Goal: Task Accomplishment & Management: Manage account settings

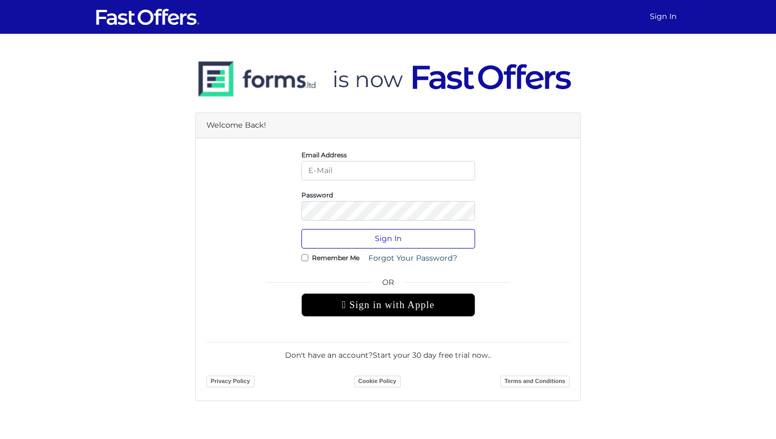
type input "sarah@sarahcromie.com"
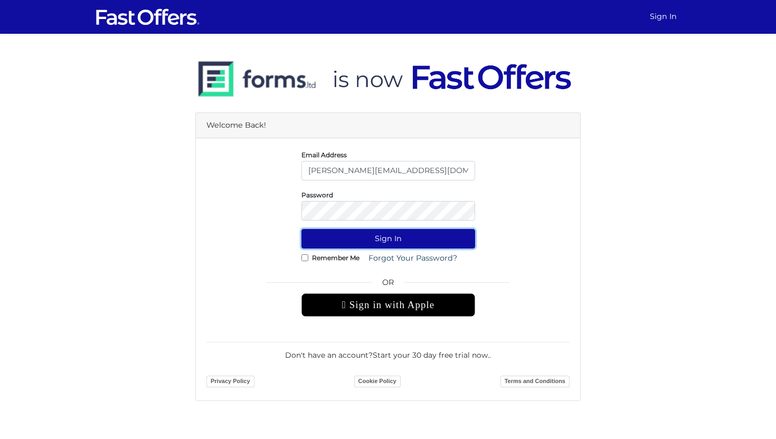
click at [389, 244] on button "Sign In" at bounding box center [388, 239] width 174 height 20
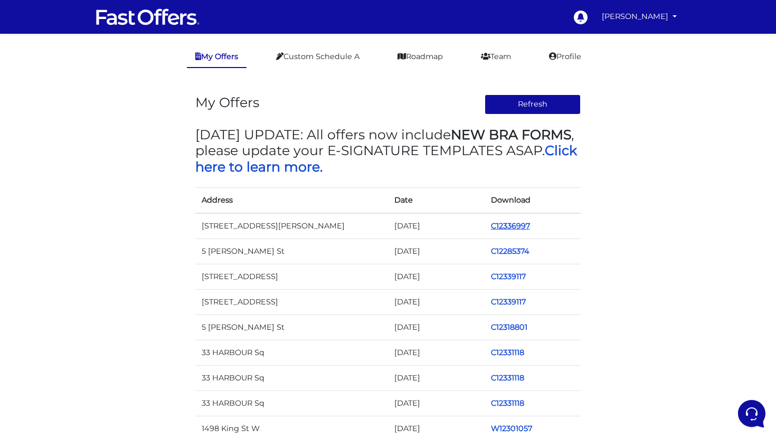
click at [518, 223] on link "C12336997" at bounding box center [510, 225] width 39 height 9
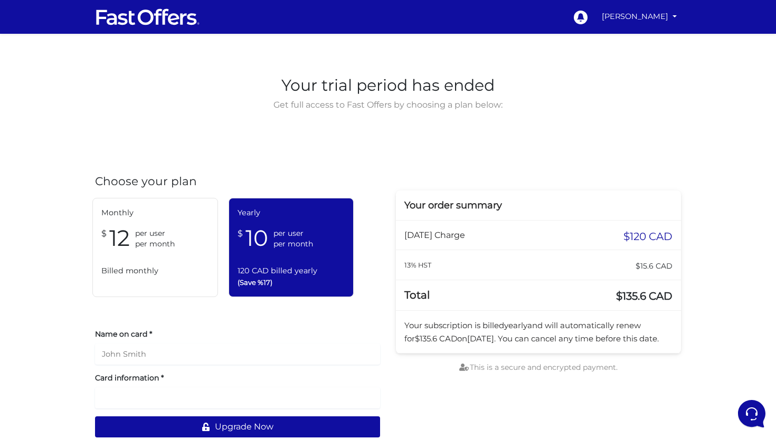
scroll to position [20, 0]
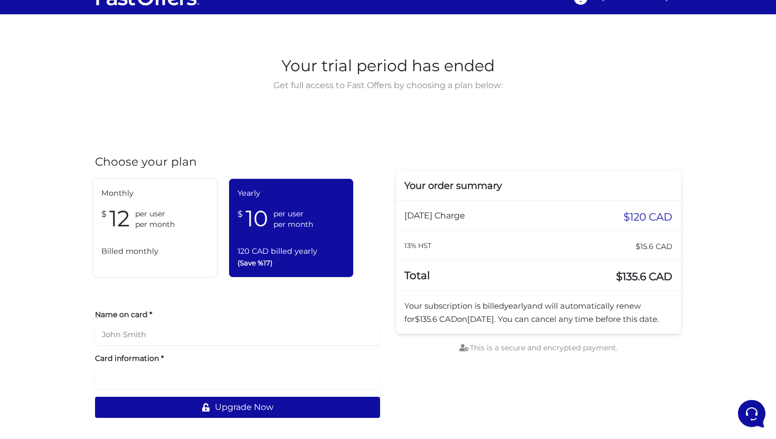
click at [201, 196] on span "Monthly" at bounding box center [155, 193] width 108 height 12
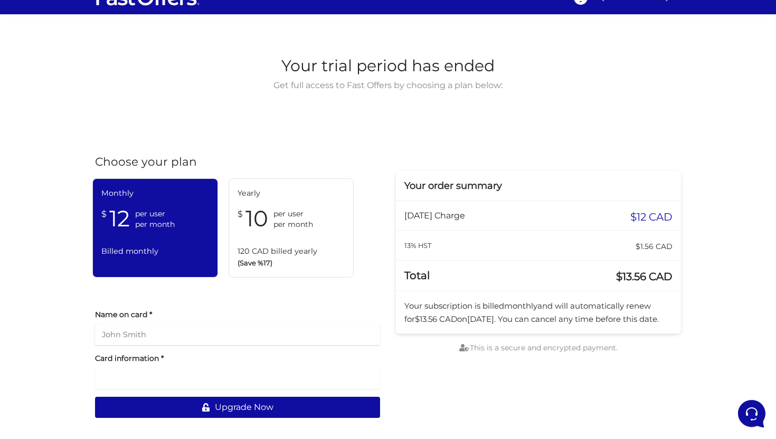
click at [180, 339] on input "text" at bounding box center [237, 334] width 285 height 21
type input "[PERSON_NAME]"
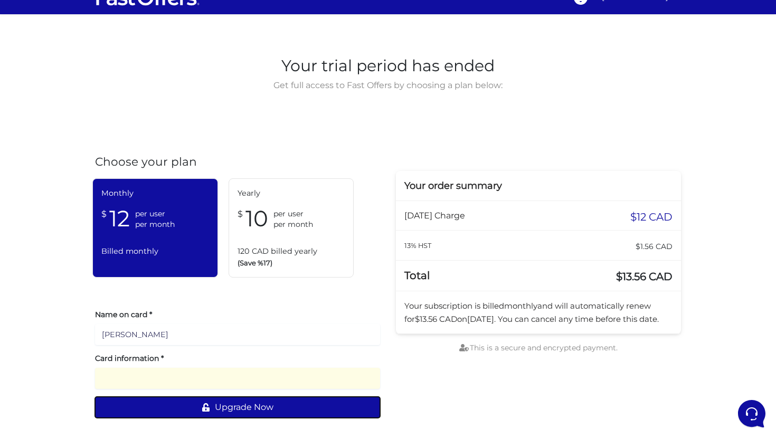
click at [218, 412] on button "Upgrade Now" at bounding box center [237, 407] width 285 height 21
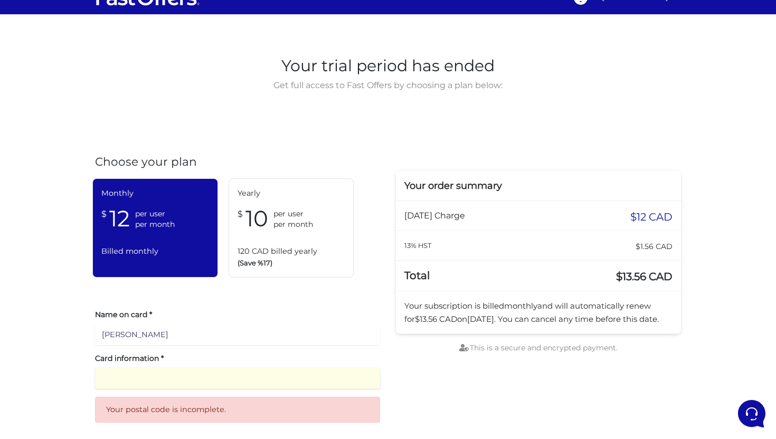
scroll to position [62, 0]
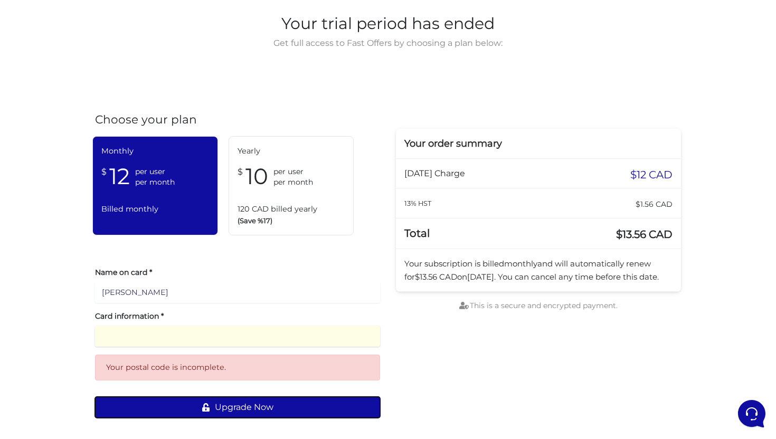
click at [202, 410] on icon at bounding box center [205, 407] width 7 height 8
click at [216, 407] on button "Upgrade Now" at bounding box center [237, 407] width 285 height 21
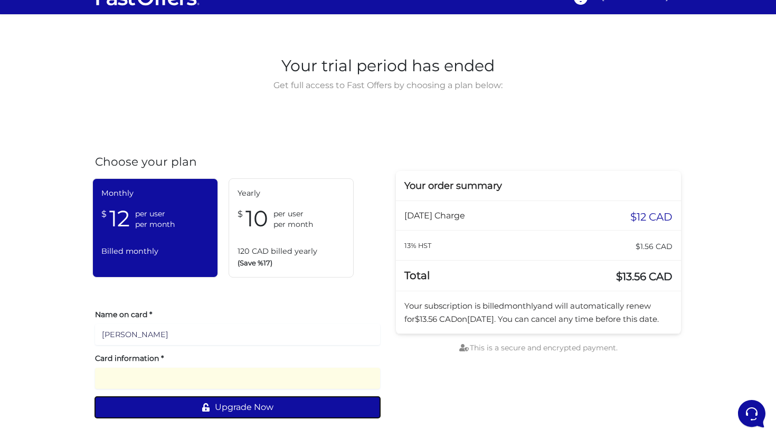
click at [233, 411] on button "Upgrade Now" at bounding box center [237, 407] width 285 height 21
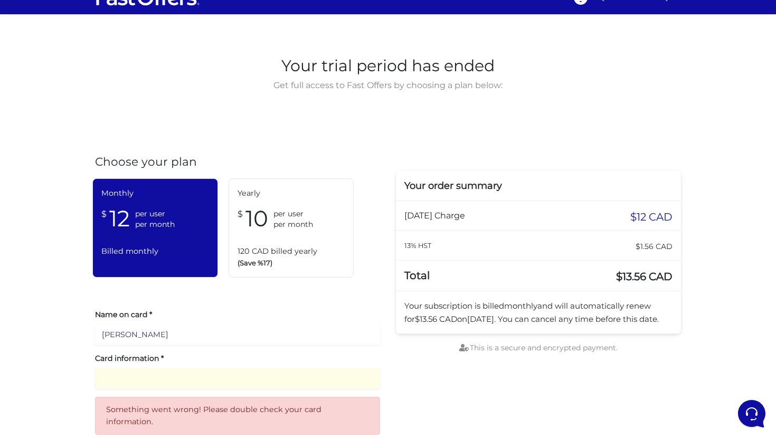
scroll to position [62, 0]
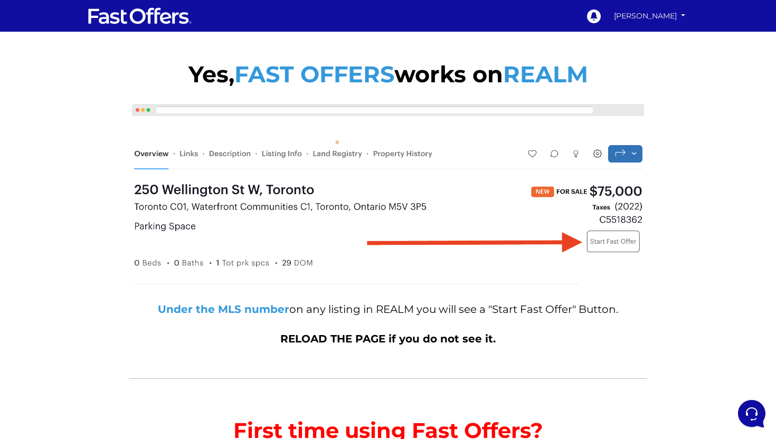
click at [649, 8] on link "[PERSON_NAME]" at bounding box center [649, 16] width 79 height 18
click at [641, 50] on link "My Profile" at bounding box center [651, 51] width 73 height 14
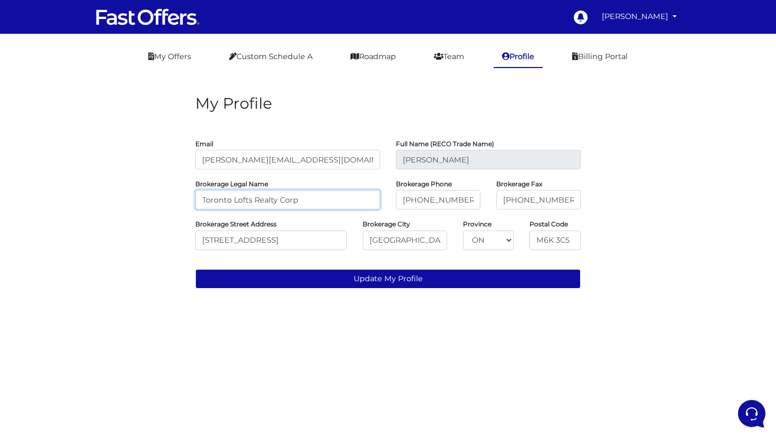
drag, startPoint x: 319, startPoint y: 201, endPoint x: 136, endPoint y: 180, distance: 184.3
click at [136, 180] on div "My Profile Email sarah@sarahcromie.com Full Name (RECO Trade Name) Sarah Cromie…" at bounding box center [388, 188] width 602 height 218
type input "Valery Real Estate Inc."
drag, startPoint x: 465, startPoint y: 201, endPoint x: 367, endPoint y: 192, distance: 98.6
click at [367, 192] on div "Brokerage Legal Name Valery Real Estate Inc. Brokerage Phone 416-538-5638 Broke…" at bounding box center [387, 194] width 401 height 32
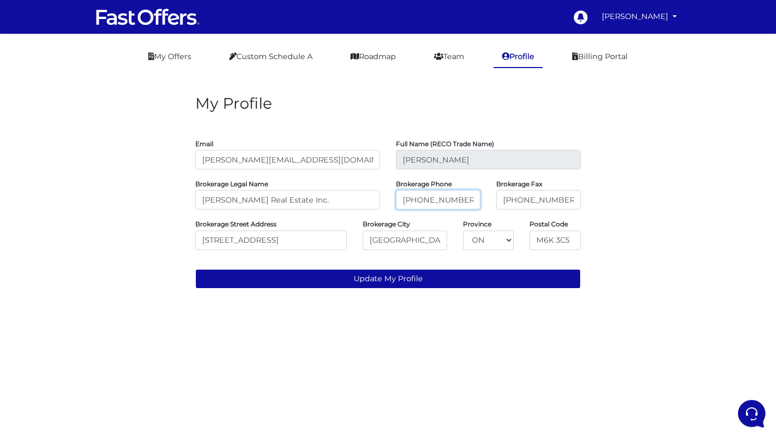
paste input "(416) 699-0825"
type input "(416) 699-0825"
drag, startPoint x: 565, startPoint y: 201, endPoint x: 449, endPoint y: 197, distance: 116.7
click at [450, 198] on div "Brokerage Legal Name Valery Real Estate Inc. Brokerage Phone (416) 699-0825 Bro…" at bounding box center [387, 194] width 401 height 32
type input "v"
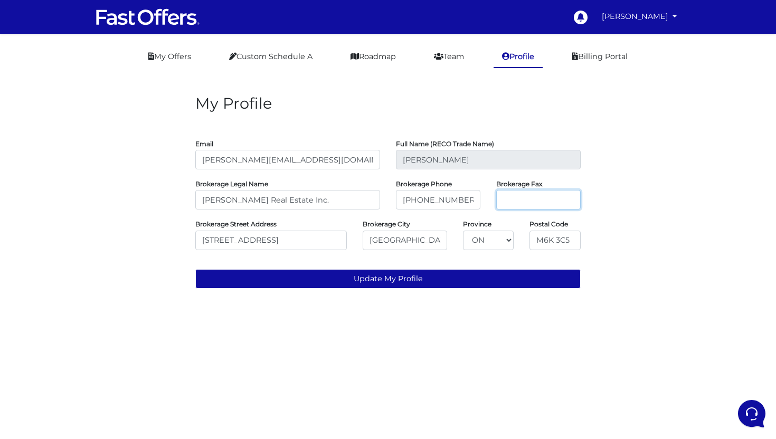
paste input "(416) 699-0825"
type input "(416) 699-0825"
drag, startPoint x: 308, startPoint y: 240, endPoint x: 151, endPoint y: 234, distance: 156.8
click at [151, 234] on div "My Profile Email sarah@sarahcromie.com Full Name (RECO Trade Name) Sarah Cromie…" at bounding box center [388, 188] width 602 height 218
paste input "390 Edgeley Blvd #18, Vaughan, ON L4K 3Z6"
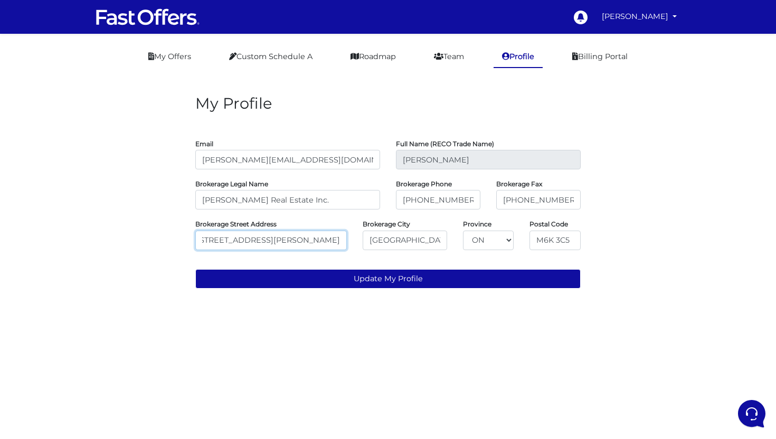
scroll to position [0, 30]
drag, startPoint x: 309, startPoint y: 240, endPoint x: 442, endPoint y: 214, distance: 134.9
click at [442, 214] on form "Email sarah@sarahcromie.com Full Name (RECO Trade Name) Sarah Cromie Brokerage …" at bounding box center [387, 202] width 385 height 171
click at [330, 234] on input "390 Edgeley Blvd #18, Vaughan, ON L4K 3Z6" at bounding box center [270, 241] width 151 height 20
drag, startPoint x: 341, startPoint y: 242, endPoint x: 310, endPoint y: 241, distance: 31.2
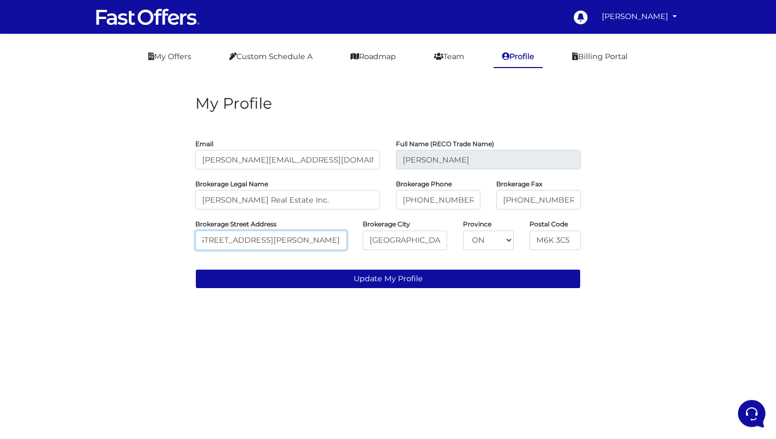
click at [310, 241] on input "390 Edgeley Blvd #18, Vaughan, ON L4K 3Z6" at bounding box center [270, 241] width 151 height 20
drag, startPoint x: 337, startPoint y: 243, endPoint x: 319, endPoint y: 243, distance: 17.4
click at [319, 243] on input "390 Edgeley Blvd #18, Vaughan, ON" at bounding box center [270, 241] width 151 height 20
type input "390 Edgeley Blvd #18, Vaughan"
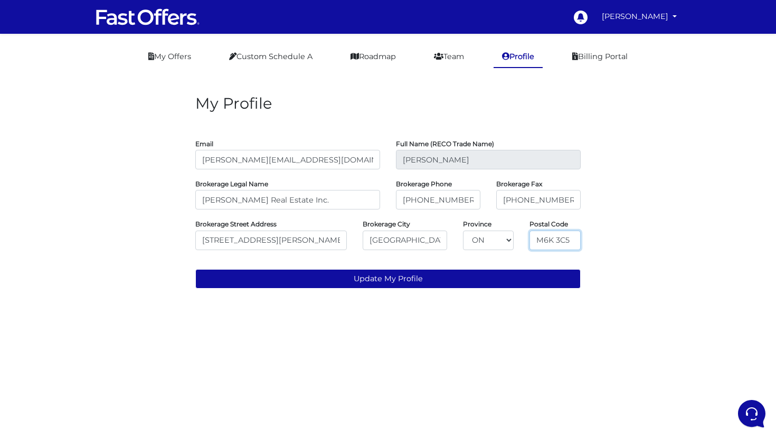
drag, startPoint x: 573, startPoint y: 240, endPoint x: 495, endPoint y: 233, distance: 77.3
click at [496, 233] on div "Brokerage Street Address 390 Edgeley Blvd #18, Vaughan Brokerage City Toronto P…" at bounding box center [387, 234] width 401 height 32
paste input "L4K 3Z6"
type input "L4K 3Z6"
drag, startPoint x: 322, startPoint y: 242, endPoint x: 286, endPoint y: 242, distance: 36.4
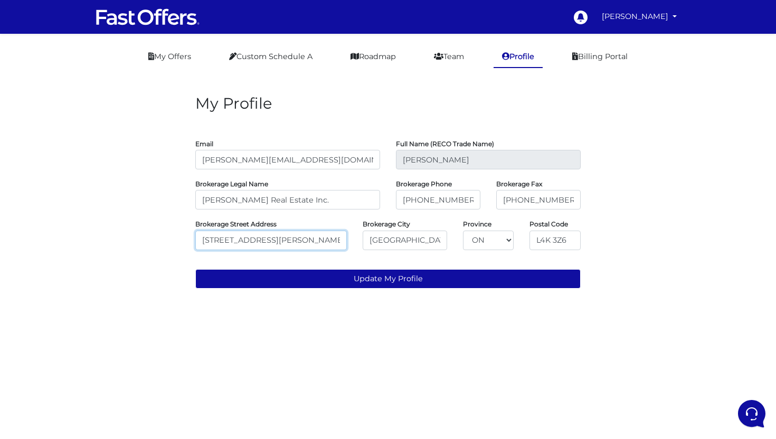
click at [286, 242] on input "390 Edgeley Blvd #18, Vaughan" at bounding box center [270, 241] width 151 height 20
type input "390 Edgeley Blvd #18,"
drag, startPoint x: 401, startPoint y: 237, endPoint x: 349, endPoint y: 227, distance: 53.3
click at [352, 228] on div "Brokerage Street Address 390 Edgeley Blvd #18, Brokerage City Toronto Province …" at bounding box center [387, 234] width 401 height 32
paste input "Vaughan"
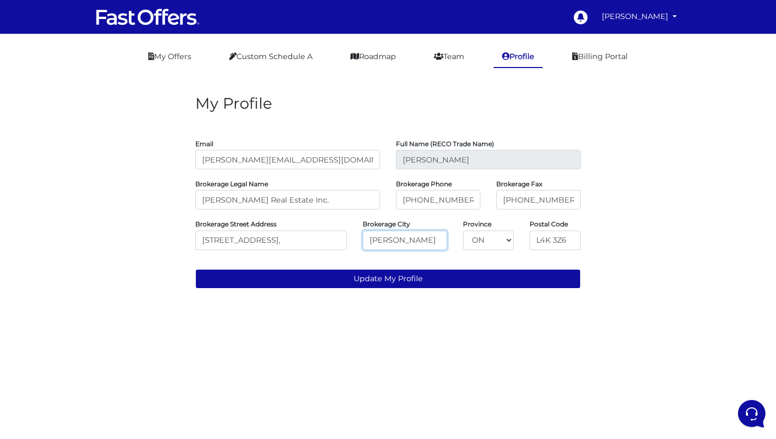
type input "Vaughan"
click at [301, 243] on input "390 Edgeley Blvd #18," at bounding box center [270, 241] width 151 height 20
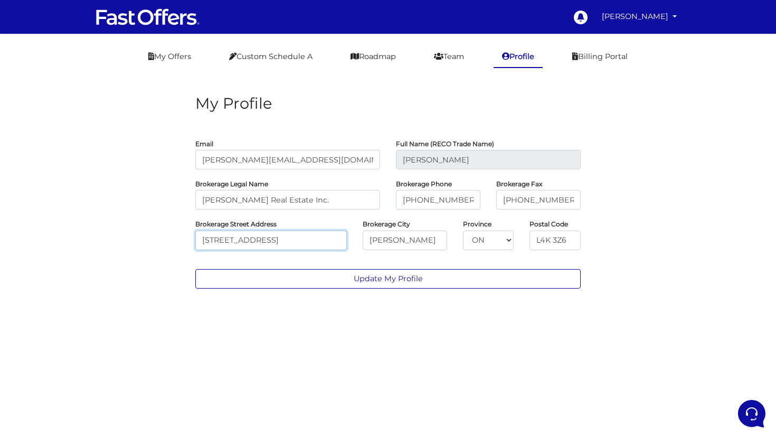
type input "390 Edgeley Blvd #18"
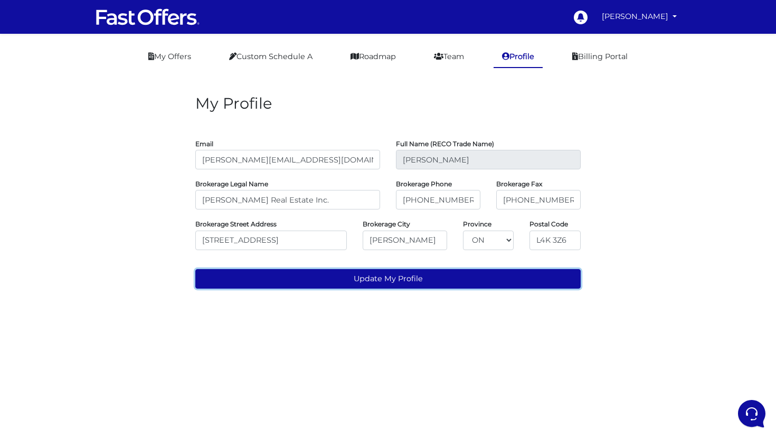
click at [312, 279] on button "Update My Profile" at bounding box center [387, 279] width 385 height 20
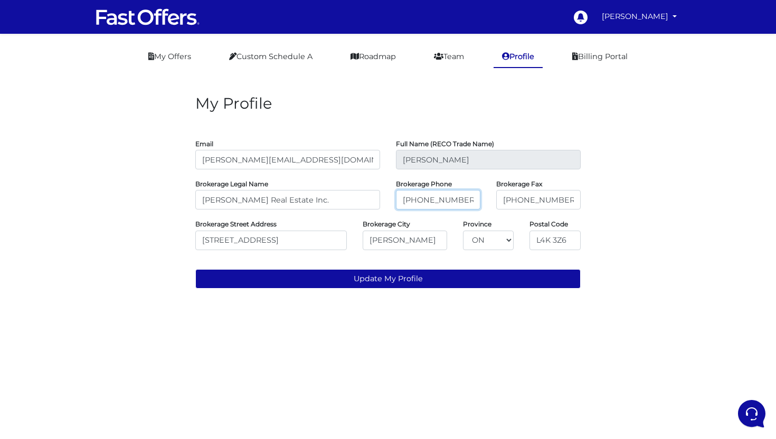
click at [405, 198] on input "(416) 699-0825" at bounding box center [438, 200] width 84 height 20
click at [416, 201] on input "416) 699-0825" at bounding box center [438, 200] width 84 height 20
type input "416 699-0825"
click at [507, 195] on input "(416) 699-0825" at bounding box center [538, 200] width 84 height 20
click at [522, 201] on input "(416) 699-0825" at bounding box center [538, 200] width 84 height 20
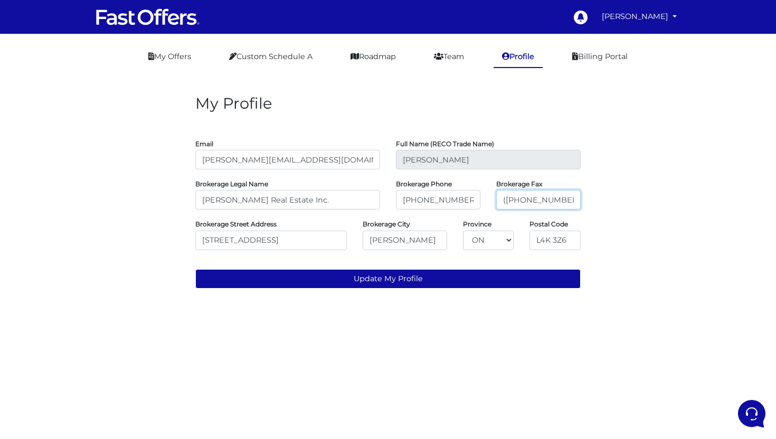
click at [505, 199] on input "(416-699-0825" at bounding box center [538, 200] width 84 height 20
type input "416-699-0825"
click at [416, 200] on input "416 699-0825" at bounding box center [438, 200] width 84 height 20
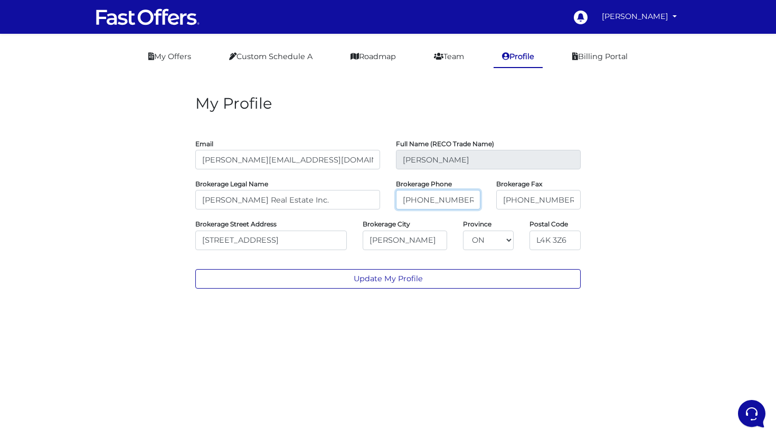
type input "416-699-0825"
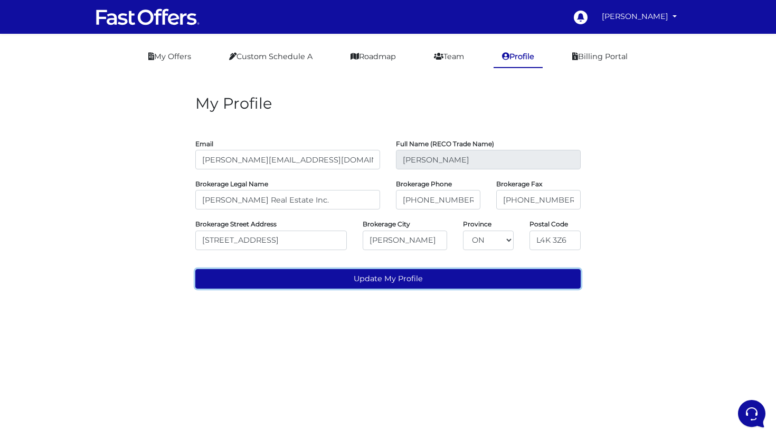
click at [395, 282] on button "Update My Profile" at bounding box center [387, 279] width 385 height 20
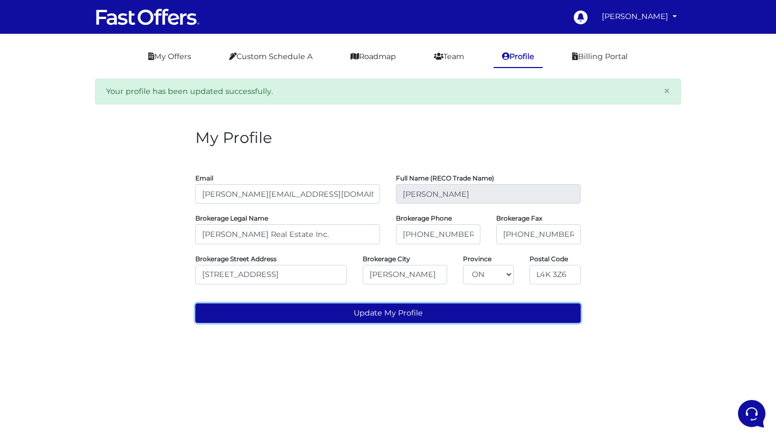
click at [395, 317] on button "Update My Profile" at bounding box center [387, 313] width 385 height 20
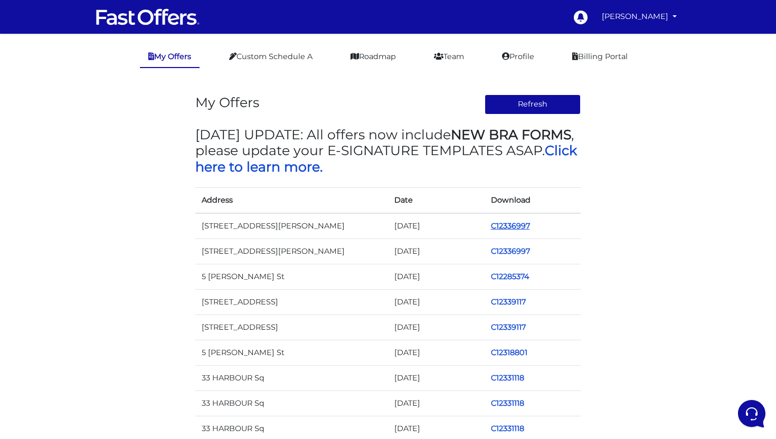
click at [506, 224] on link "C12336997" at bounding box center [510, 225] width 39 height 9
